Goal: Information Seeking & Learning: Learn about a topic

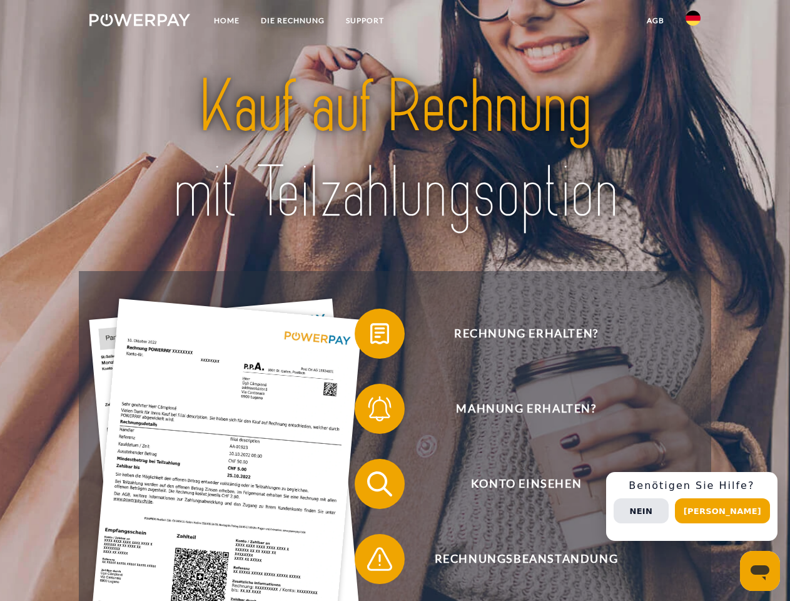
click at [140, 22] on img at bounding box center [139, 20] width 101 height 13
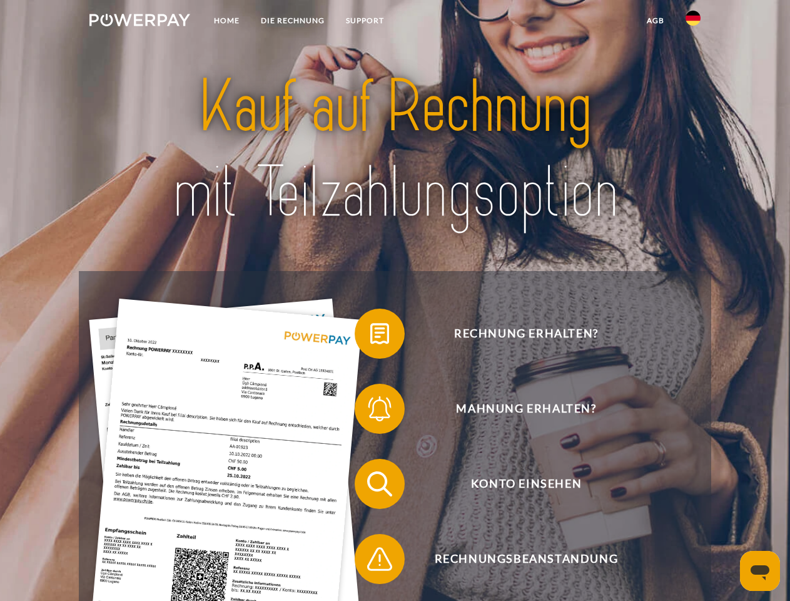
click at [693, 22] on img at bounding box center [693, 18] width 15 height 15
click at [655, 21] on link "agb" at bounding box center [655, 20] width 39 height 23
click at [370, 336] on span at bounding box center [361, 333] width 63 height 63
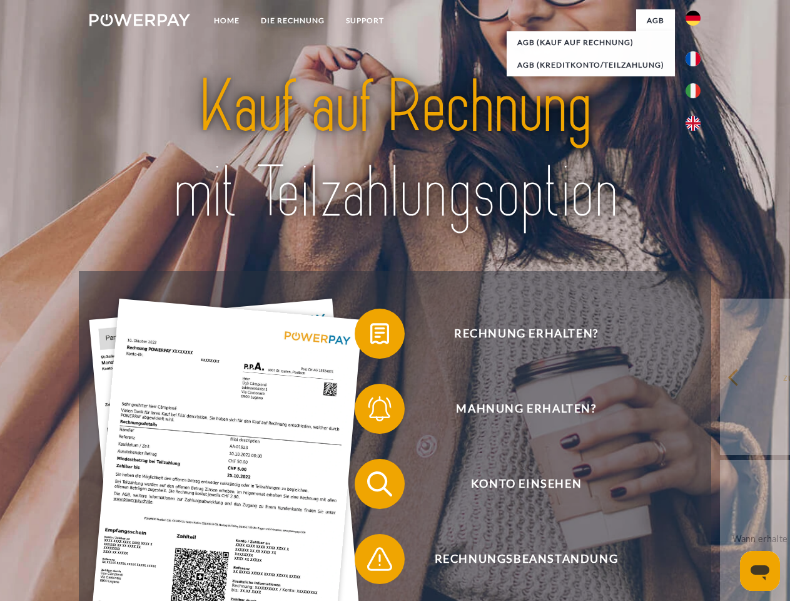
click at [370, 411] on span at bounding box center [361, 408] width 63 height 63
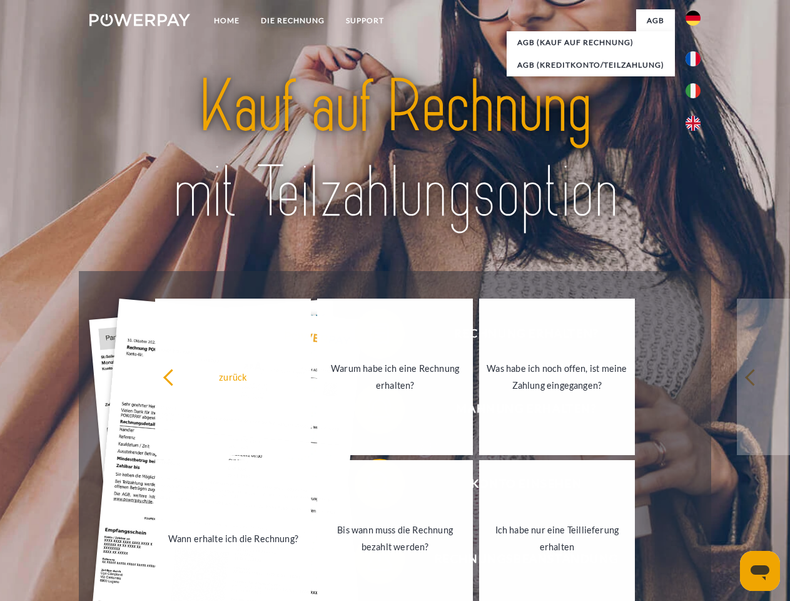
click at [370, 486] on link "Bis wann muss die Rechnung bezahlt werden?" at bounding box center [395, 538] width 156 height 156
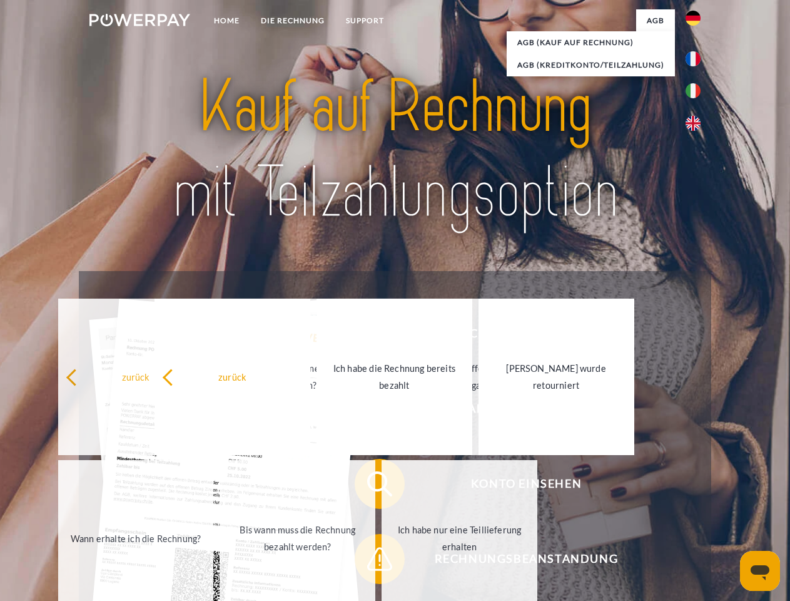
click at [370, 561] on span at bounding box center [361, 558] width 63 height 63
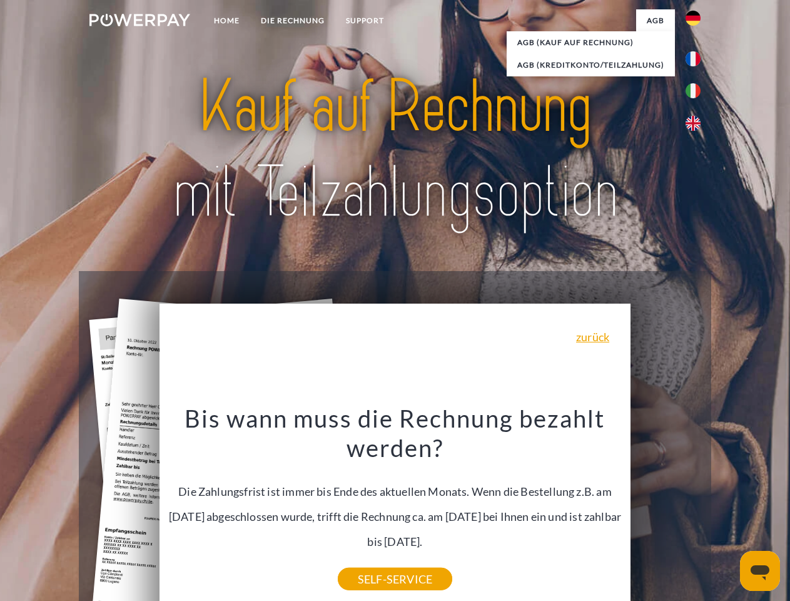
click at [696, 506] on div "Rechnung erhalten? Mahnung erhalten? Konto einsehen" at bounding box center [395, 521] width 632 height 501
click at [666, 509] on span "Konto einsehen" at bounding box center [526, 484] width 307 height 50
click at [727, 511] on header "Home DIE RECHNUNG SUPPORT" at bounding box center [395, 432] width 790 height 864
